Goal: Task Accomplishment & Management: Manage account settings

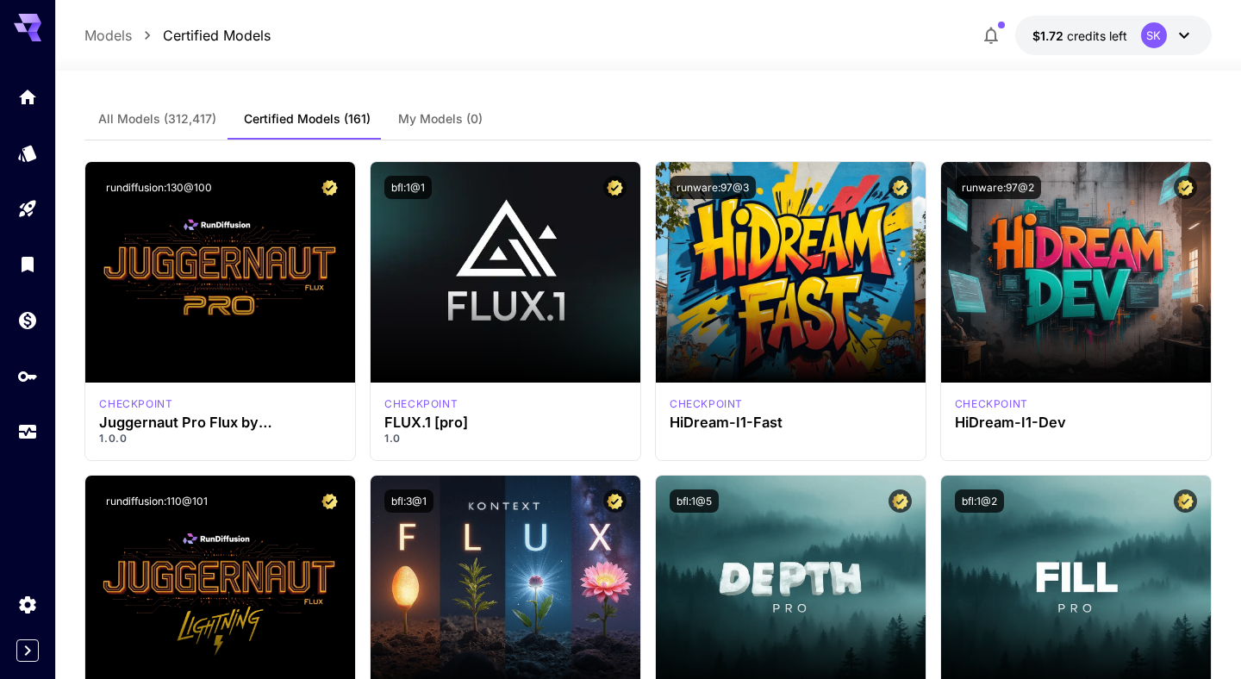
click at [26, 353] on div at bounding box center [27, 264] width 55 height 377
click at [30, 326] on icon "Wallet" at bounding box center [29, 315] width 21 height 21
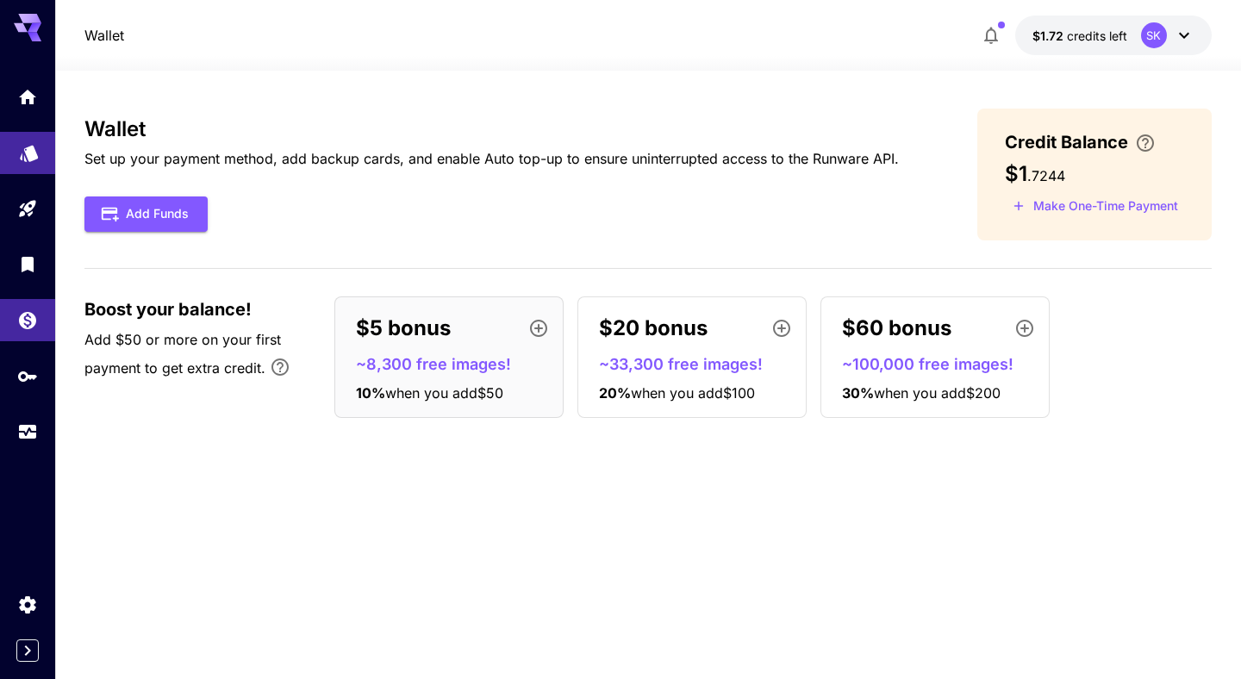
click at [36, 172] on link at bounding box center [27, 153] width 55 height 42
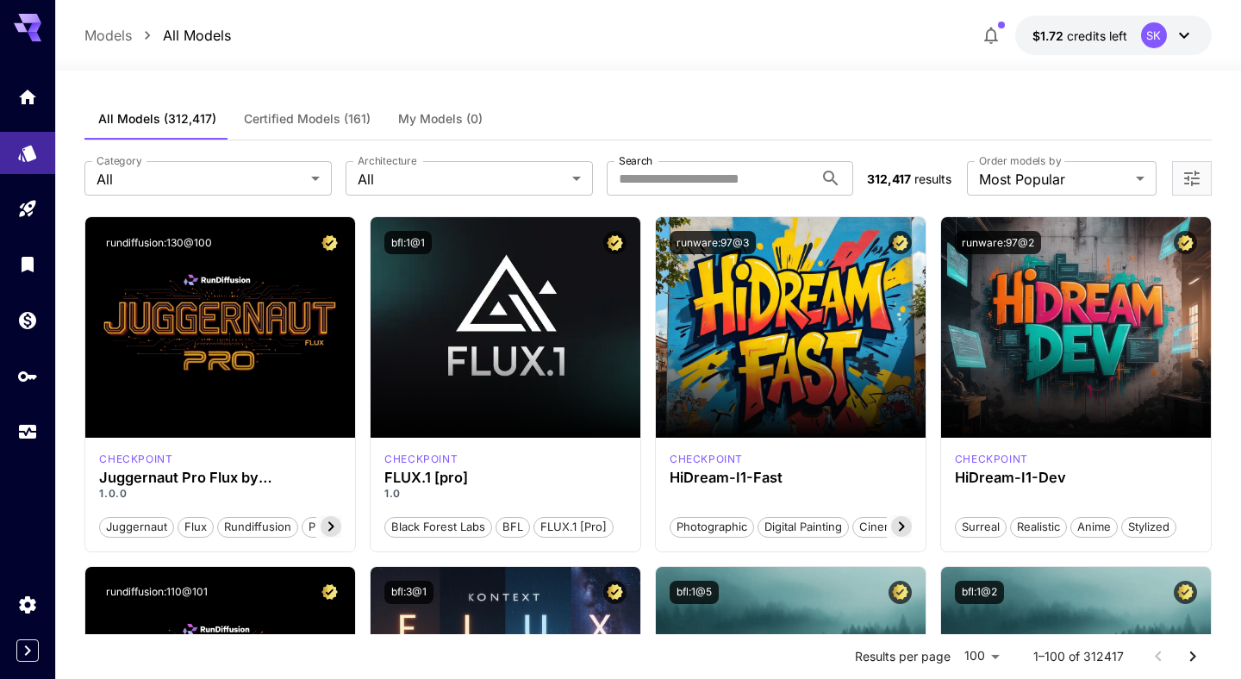
click at [26, 233] on div at bounding box center [27, 264] width 55 height 377
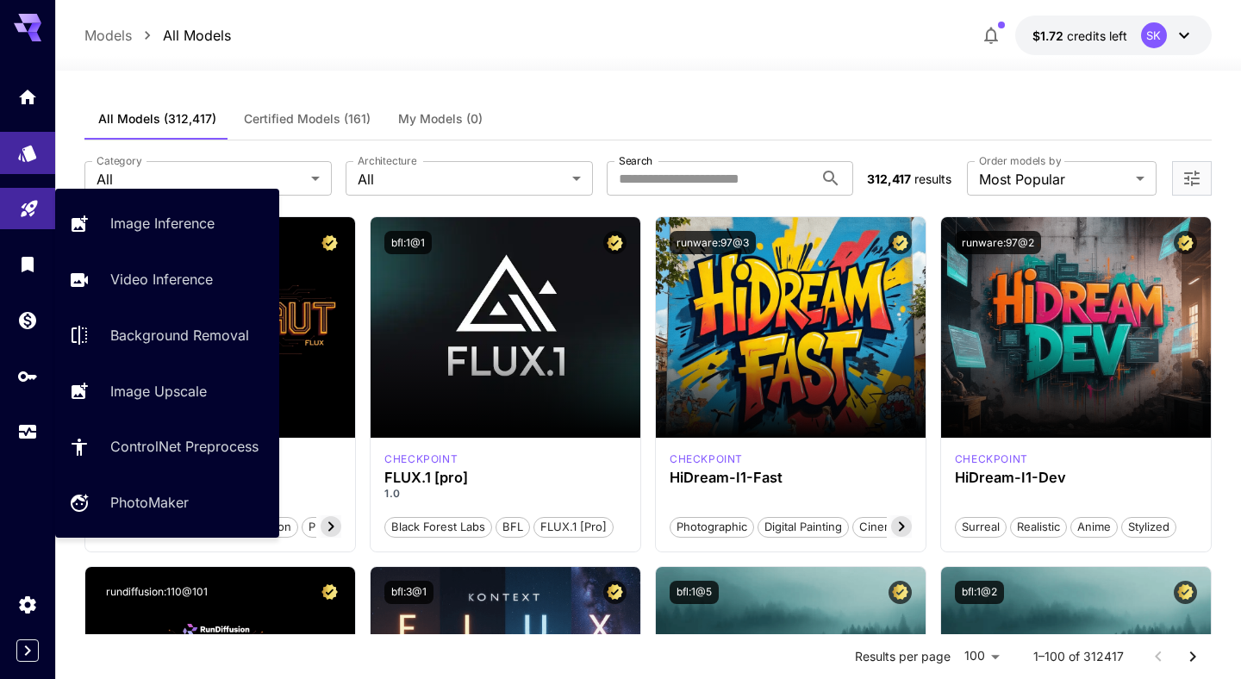
click at [31, 209] on icon "Playground" at bounding box center [29, 205] width 21 height 21
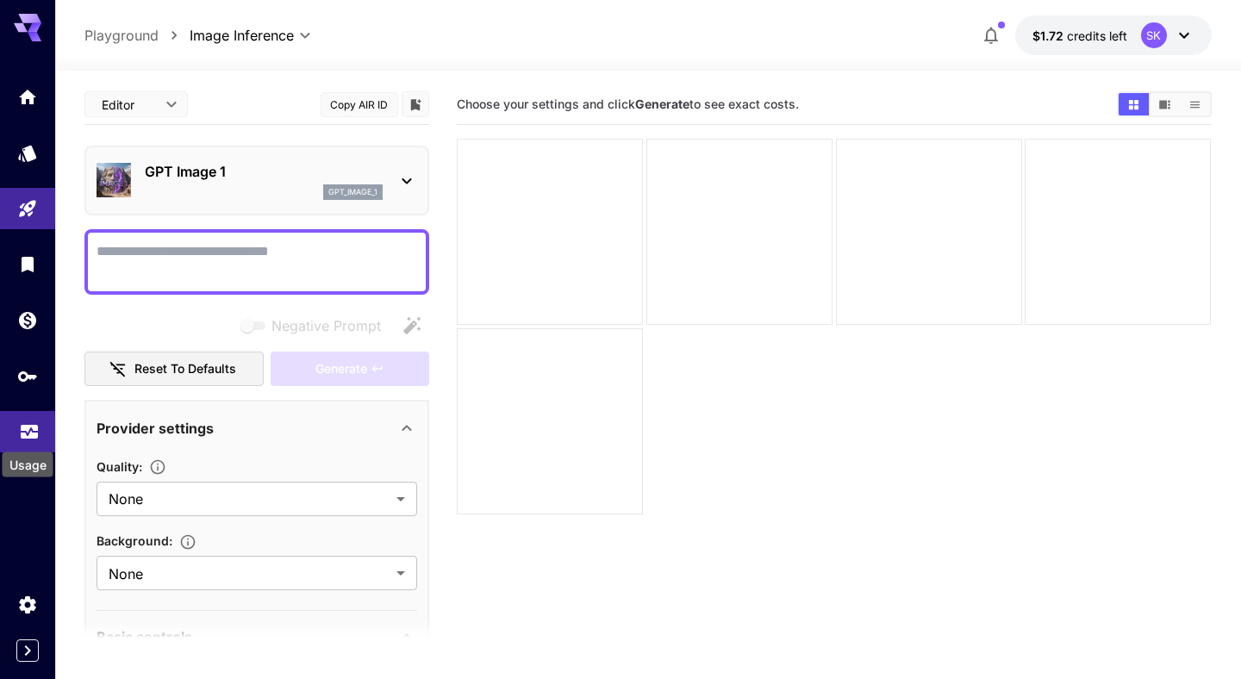
click at [19, 431] on icon "Usage" at bounding box center [29, 427] width 21 height 21
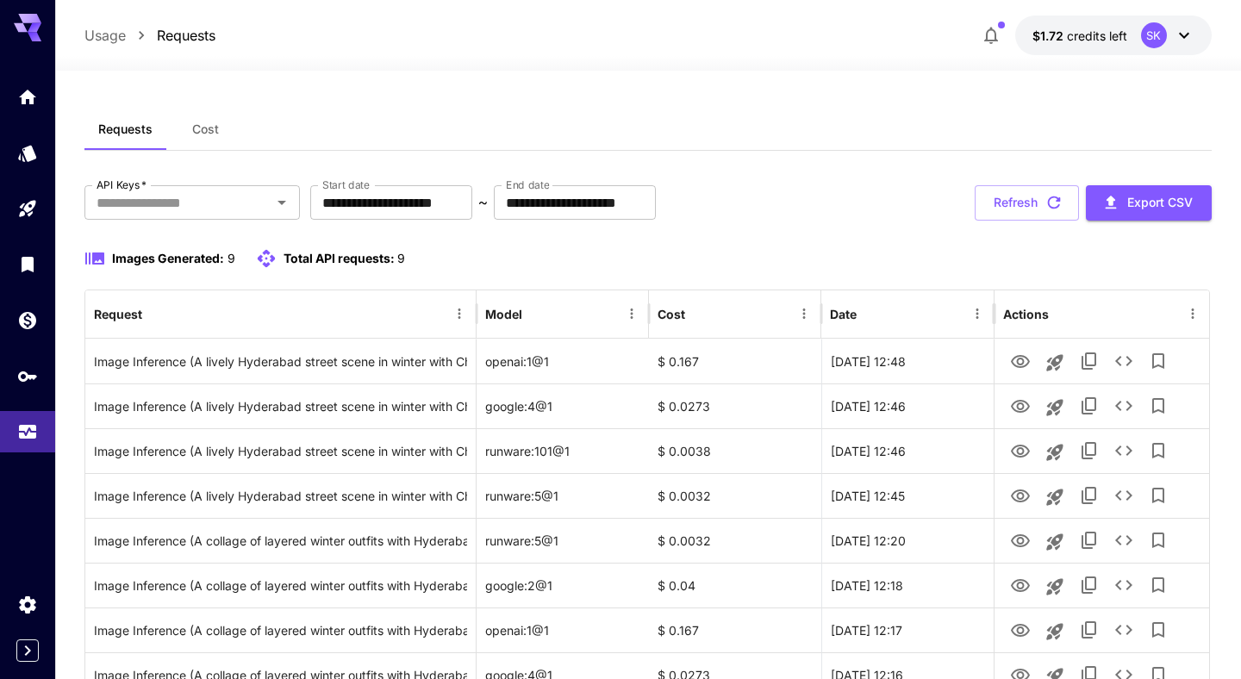
click at [216, 126] on span "Cost" at bounding box center [205, 130] width 27 height 16
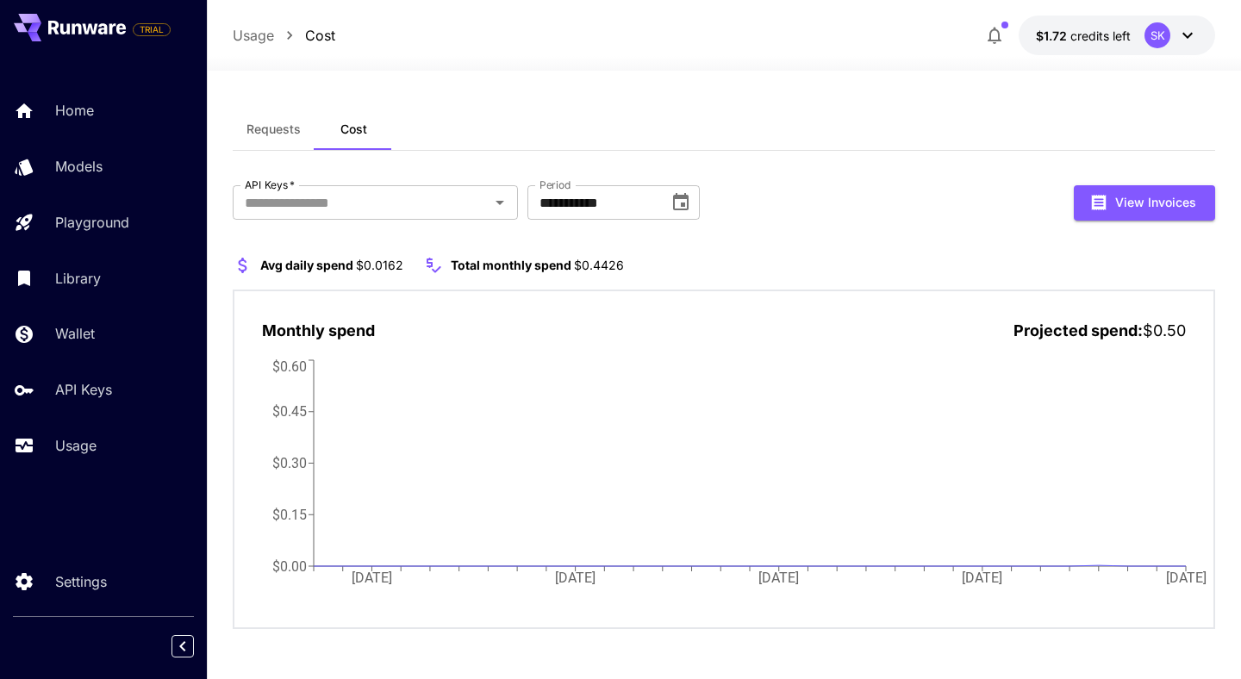
click at [278, 118] on button "Requests" at bounding box center [274, 129] width 82 height 41
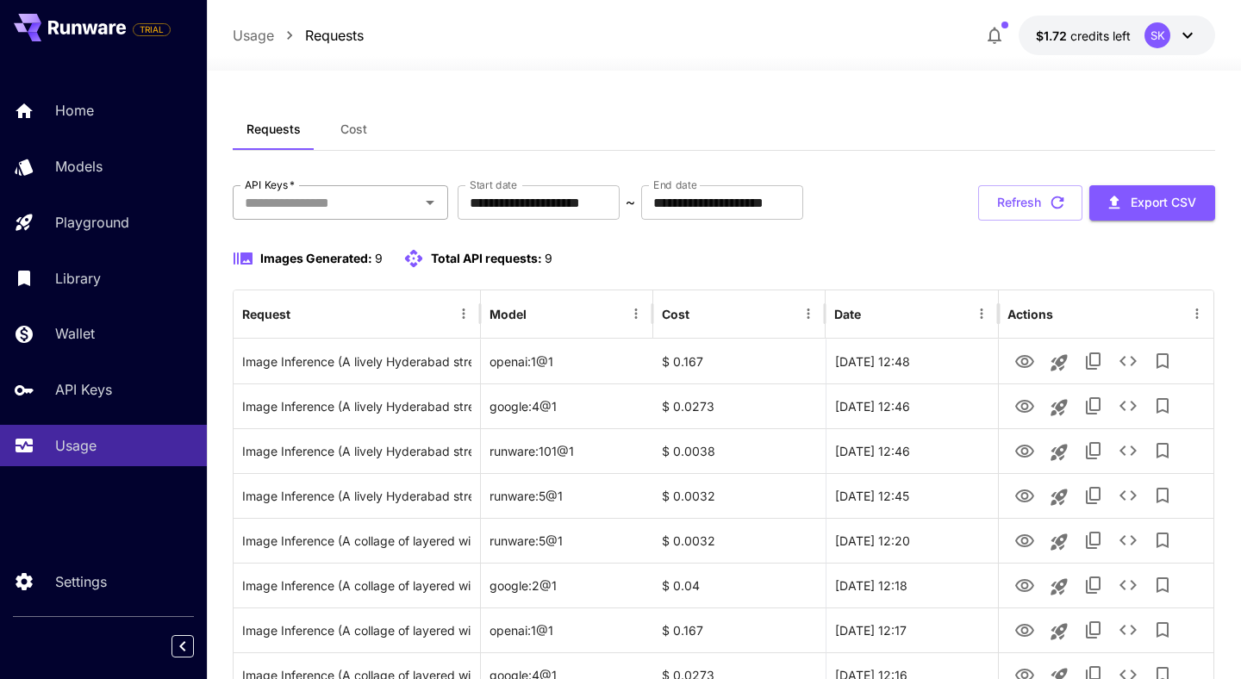
click at [367, 204] on input "API Keys   *" at bounding box center [326, 202] width 177 height 24
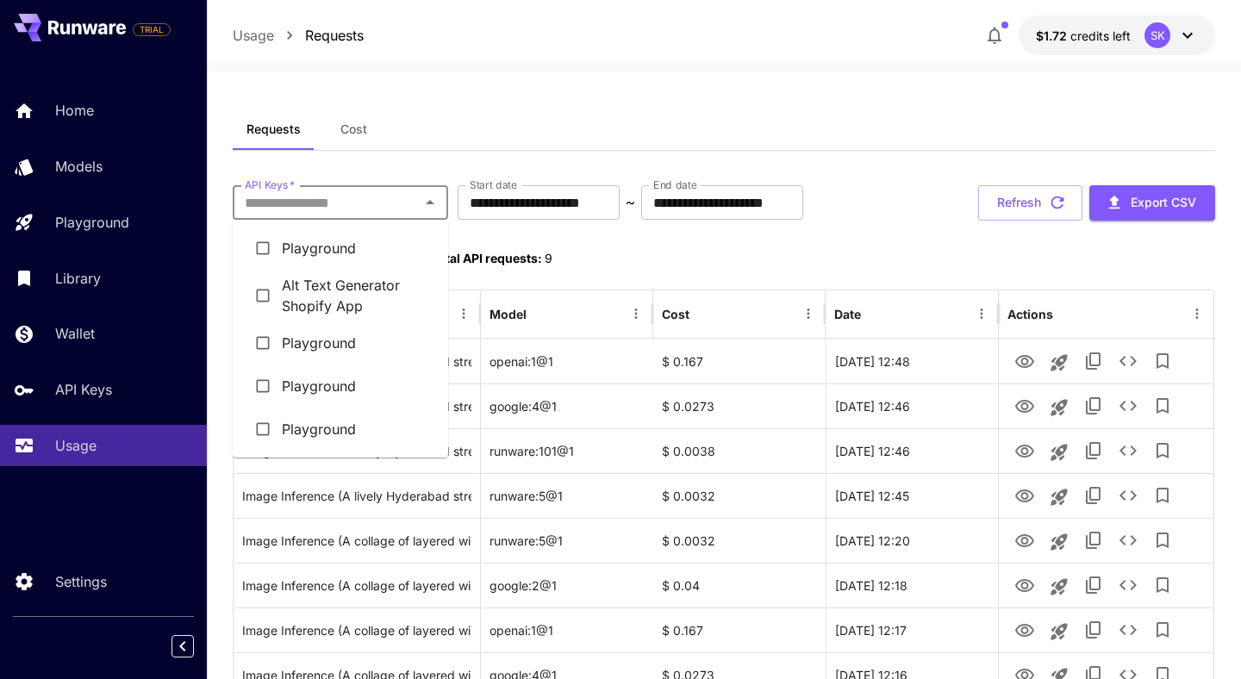
click at [369, 271] on li "Alt Text Generator Shopify App" at bounding box center [340, 296] width 215 height 52
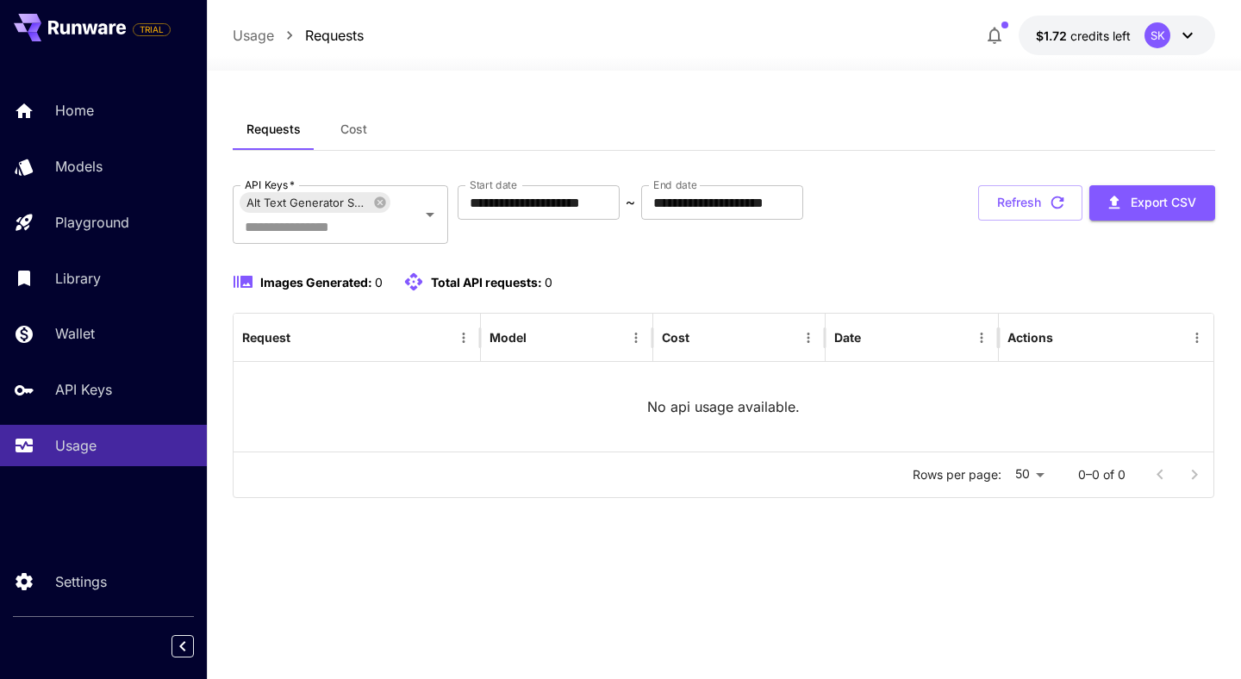
click at [546, 252] on div "**********" at bounding box center [724, 341] width 983 height 313
